Goal: Information Seeking & Learning: Learn about a topic

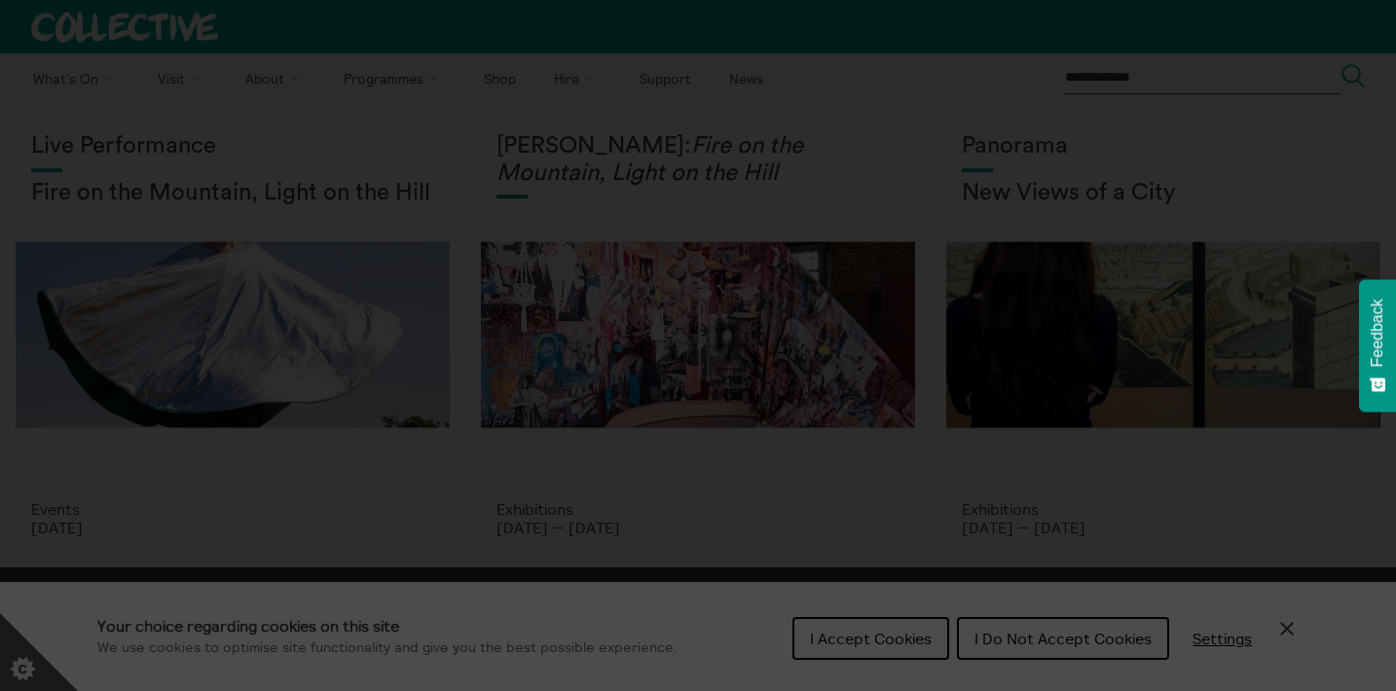
click at [902, 638] on section "**********" at bounding box center [698, 345] width 1396 height 691
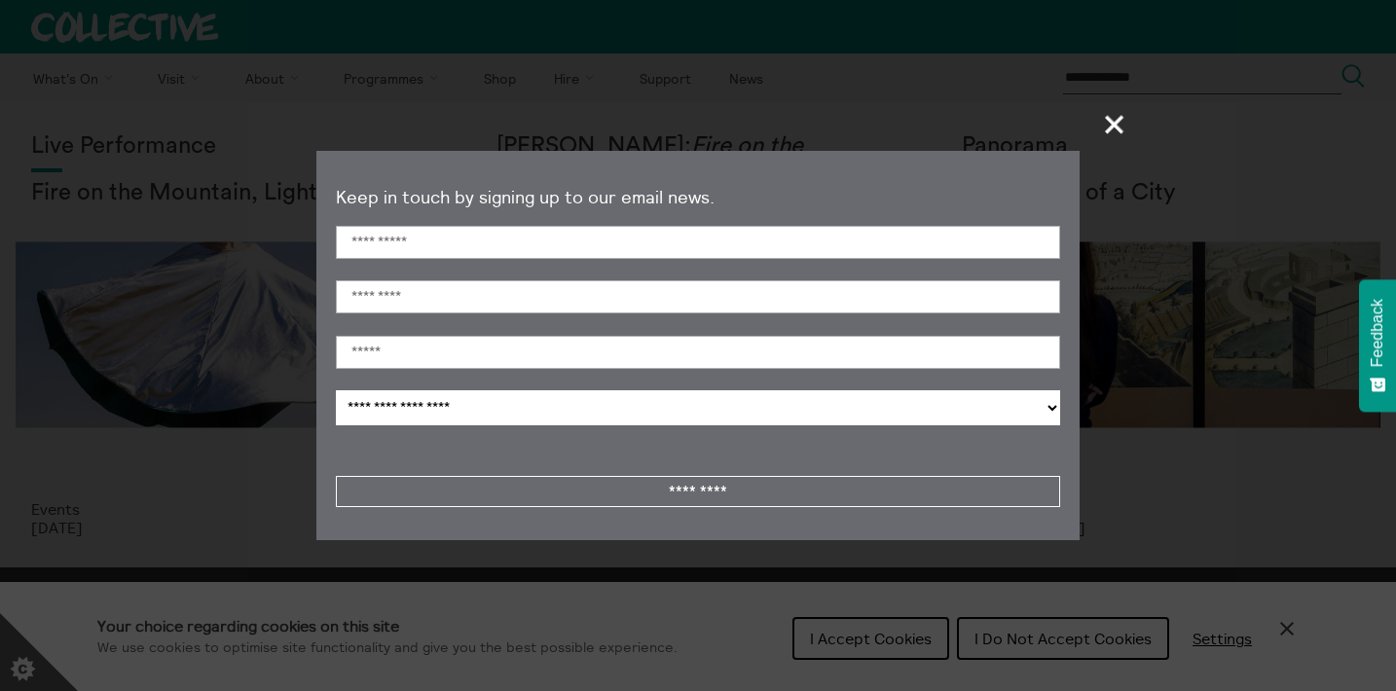
click at [1108, 125] on span "+" at bounding box center [1114, 123] width 57 height 57
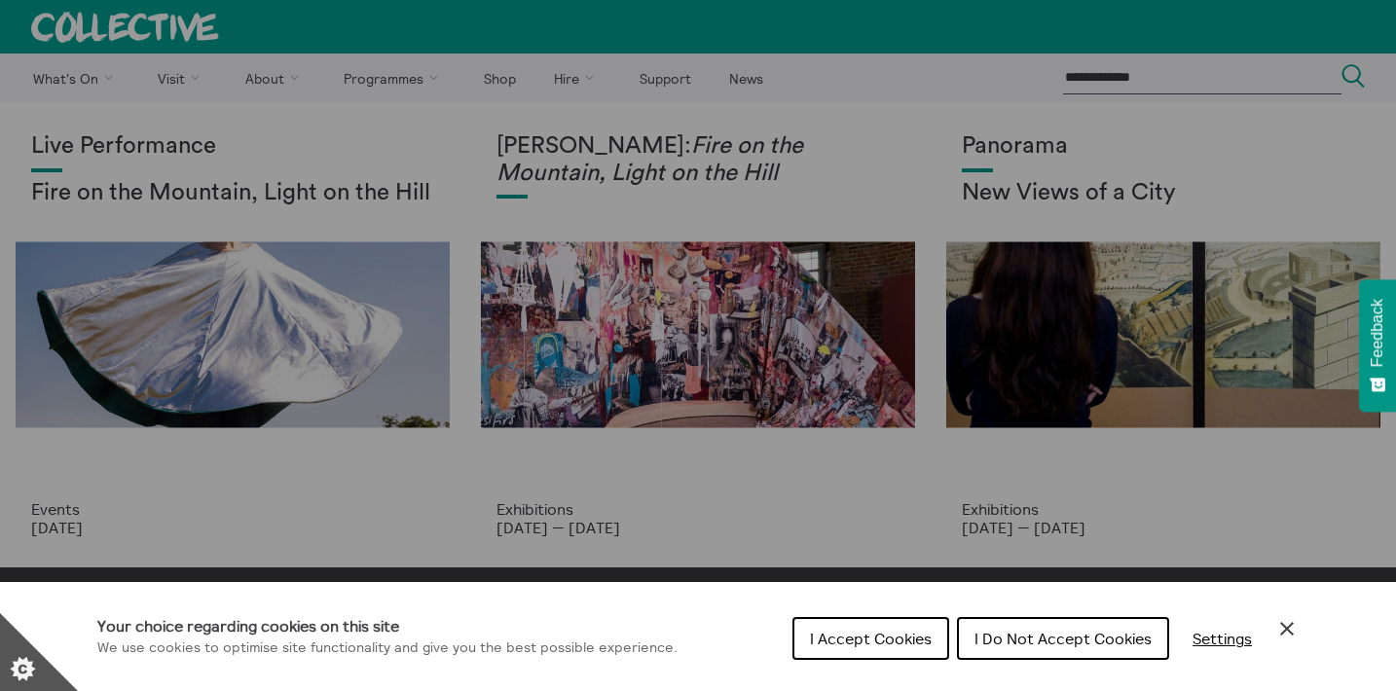
click at [883, 639] on span "I Accept Cookies" at bounding box center [871, 638] width 122 height 19
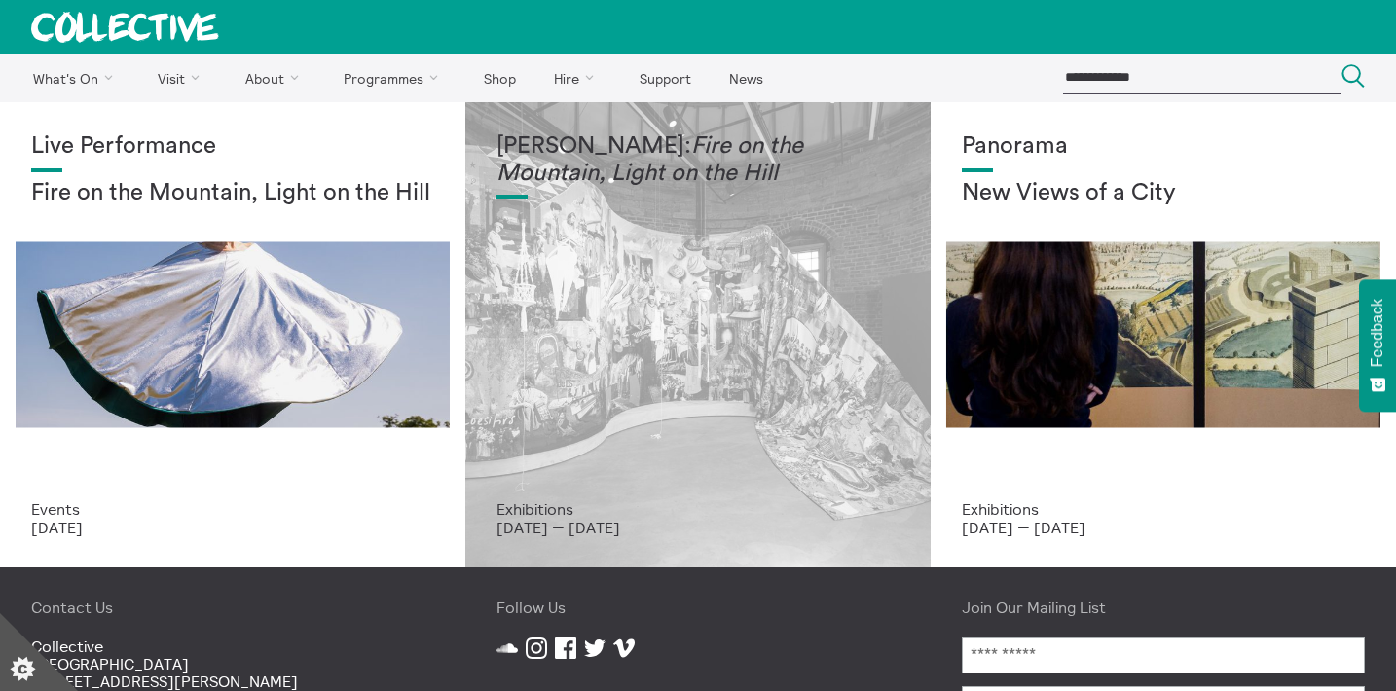
click at [697, 275] on div "Mercedes Azpilicueta: Fire on the Mountain, Light on the Hill" at bounding box center [697, 316] width 403 height 367
